Goal: Feedback & Contribution: Contribute content

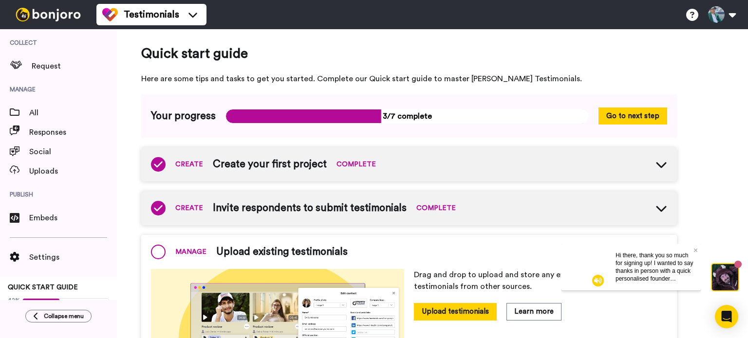
click at [46, 56] on span "Collect" at bounding box center [58, 42] width 117 height 27
click at [46, 58] on div "Request" at bounding box center [58, 65] width 117 height 19
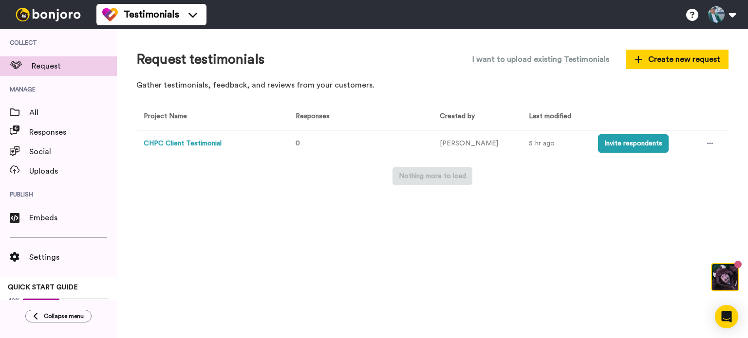
click at [185, 142] on button "CHPC Client Testimonial" at bounding box center [183, 144] width 78 height 10
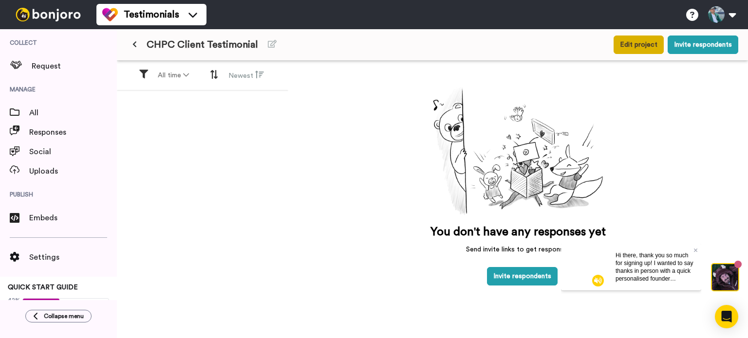
click at [648, 50] on button "Edit project" at bounding box center [638, 45] width 50 height 19
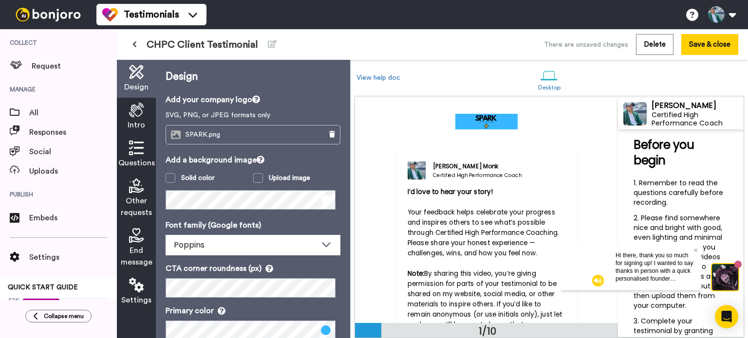
click at [132, 152] on icon at bounding box center [136, 148] width 15 height 15
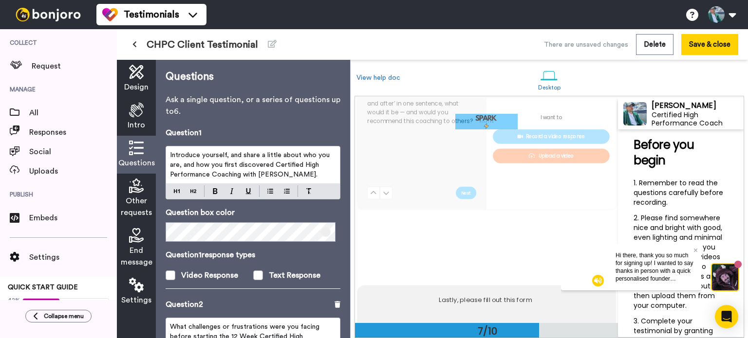
scroll to position [1349, 0]
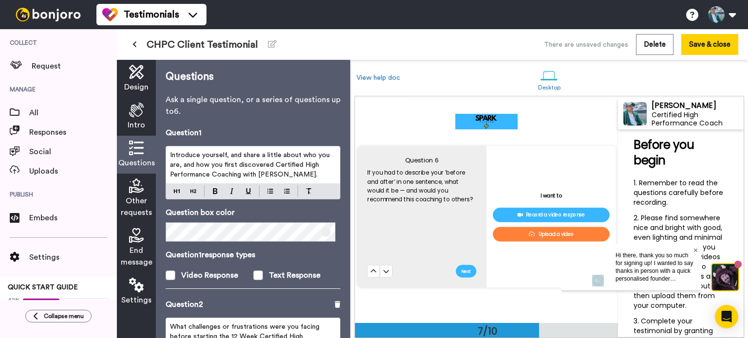
click at [695, 250] on icon at bounding box center [696, 250] width 4 height 6
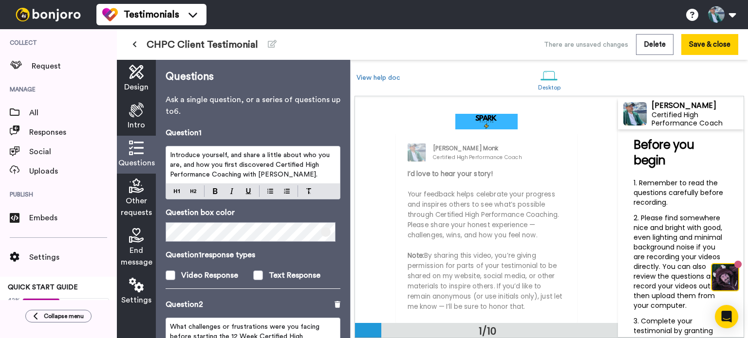
scroll to position [0, 0]
